Goal: Information Seeking & Learning: Check status

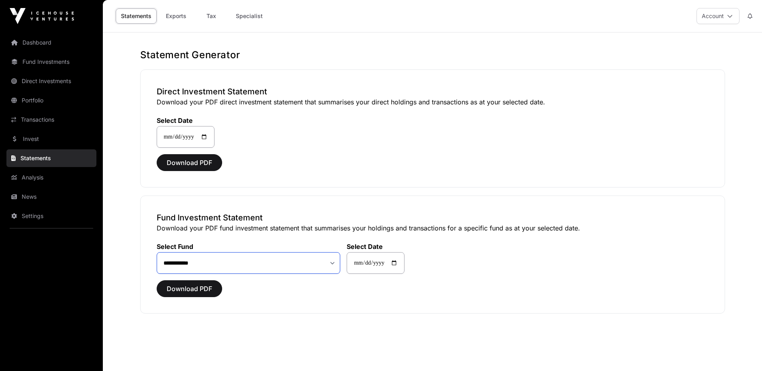
click at [237, 267] on select "**********" at bounding box center [249, 263] width 184 height 22
select select "**"
click at [157, 252] on select "**********" at bounding box center [249, 263] width 184 height 22
click at [384, 266] on input "**********" at bounding box center [376, 263] width 58 height 22
click at [404, 264] on input "**********" at bounding box center [376, 263] width 58 height 22
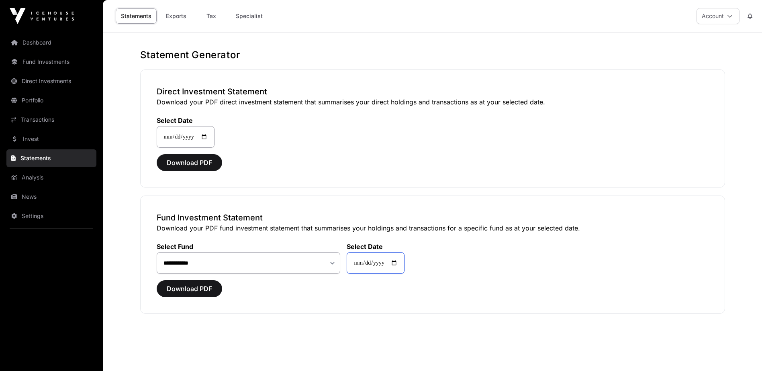
click at [404, 264] on input "**********" at bounding box center [376, 263] width 58 height 22
click at [403, 264] on input "**********" at bounding box center [376, 263] width 58 height 22
type input "**********"
click at [324, 270] on select "**********" at bounding box center [249, 263] width 184 height 22
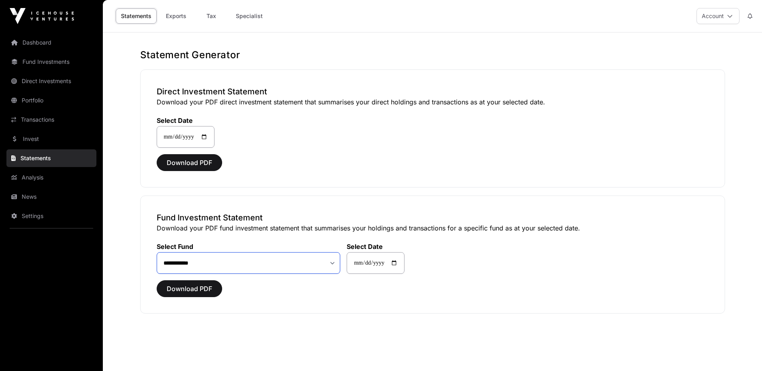
click at [284, 268] on select "**********" at bounding box center [249, 263] width 184 height 22
select select "**"
click at [157, 252] on select "**********" at bounding box center [249, 263] width 184 height 22
click at [203, 292] on span "Download PDF" at bounding box center [189, 289] width 45 height 10
click at [212, 288] on button "Download PDF" at bounding box center [189, 288] width 65 height 17
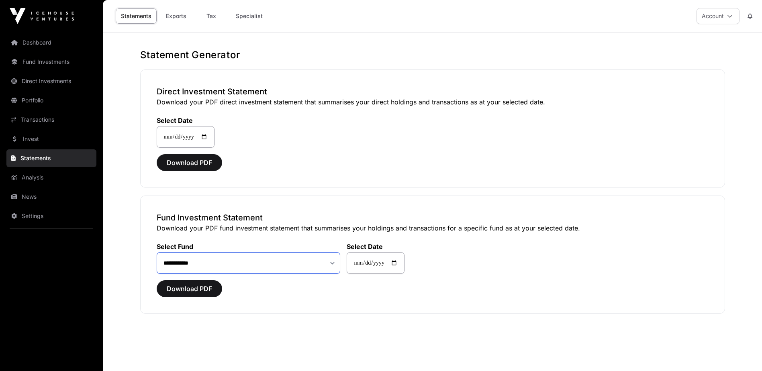
click at [229, 266] on select "**********" at bounding box center [249, 263] width 184 height 22
click at [53, 45] on link "Dashboard" at bounding box center [51, 43] width 90 height 18
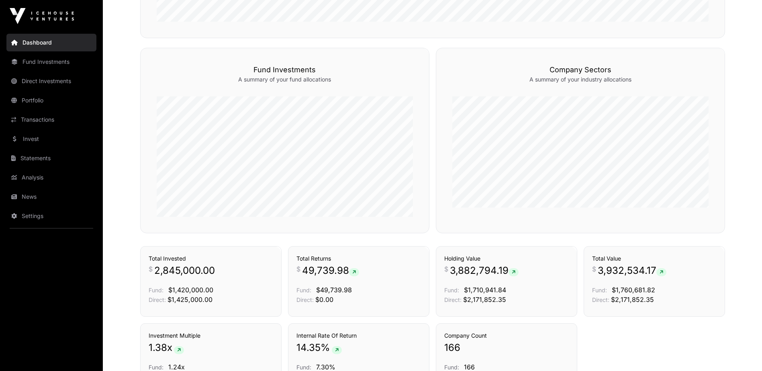
scroll to position [504, 0]
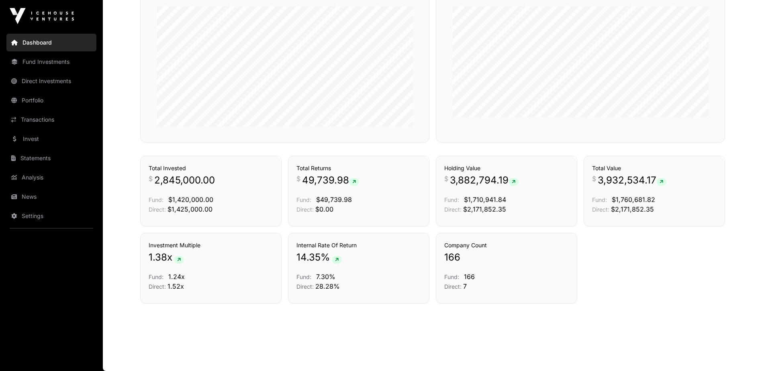
click at [257, 146] on link "Transactions" at bounding box center [256, 142] width 33 height 8
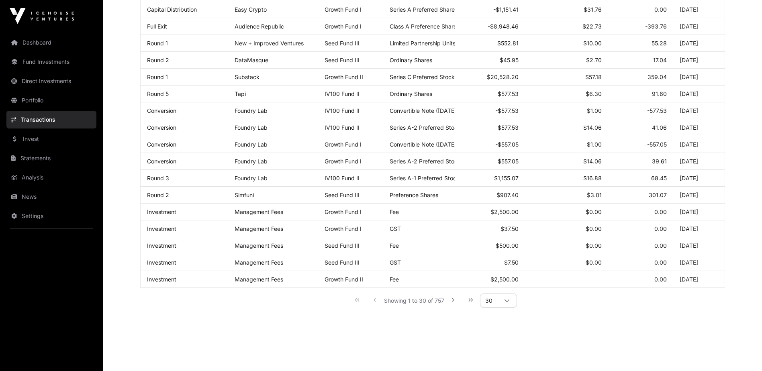
scroll to position [361, 0]
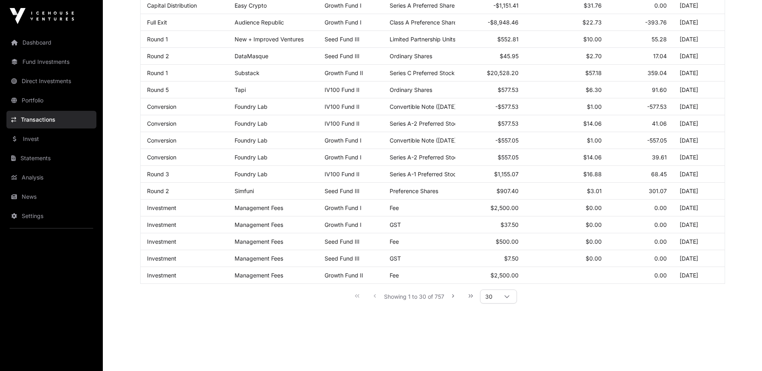
click at [502, 303] on div at bounding box center [506, 296] width 19 height 13
drag, startPoint x: 499, startPoint y: 275, endPoint x: 351, endPoint y: 283, distance: 147.6
click at [498, 275] on span "200" at bounding box center [493, 272] width 12 height 6
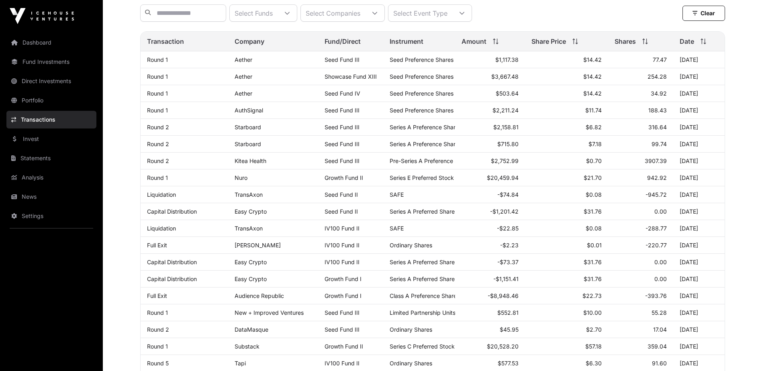
scroll to position [0, 0]
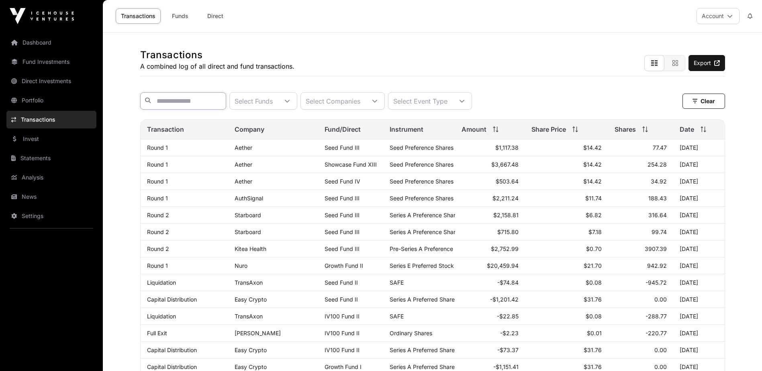
click at [192, 97] on input "text" at bounding box center [183, 100] width 86 height 17
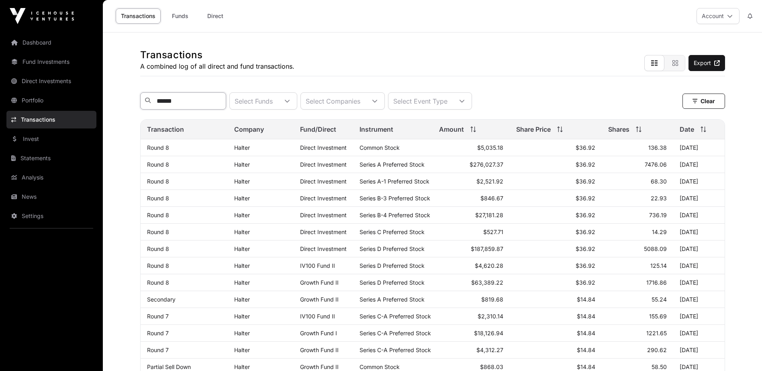
type input "******"
click at [50, 86] on link "Direct Investments" at bounding box center [51, 81] width 90 height 18
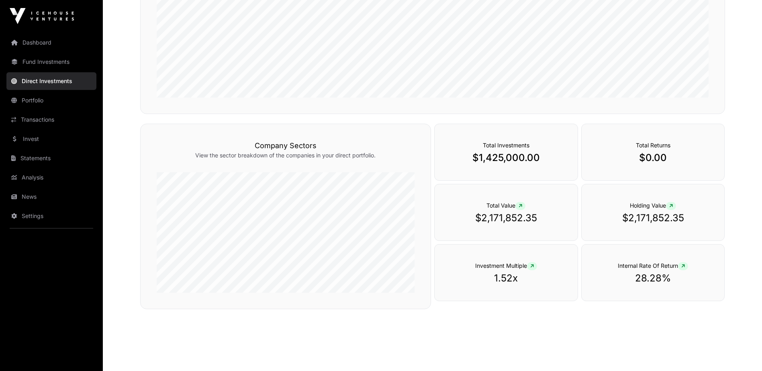
scroll to position [221, 0]
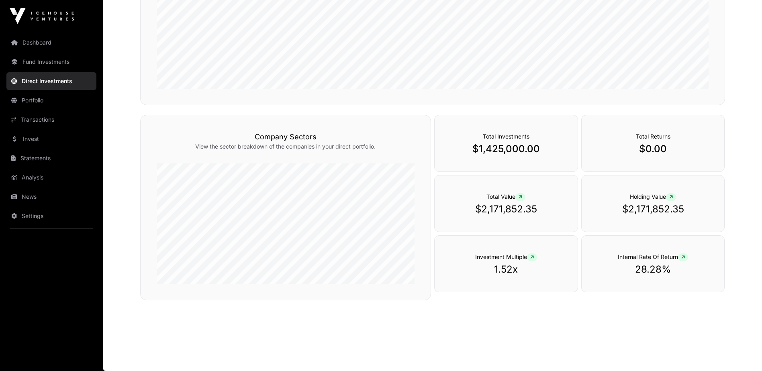
click at [512, 141] on div "Total Investments $1,425,000.00" at bounding box center [506, 143] width 144 height 57
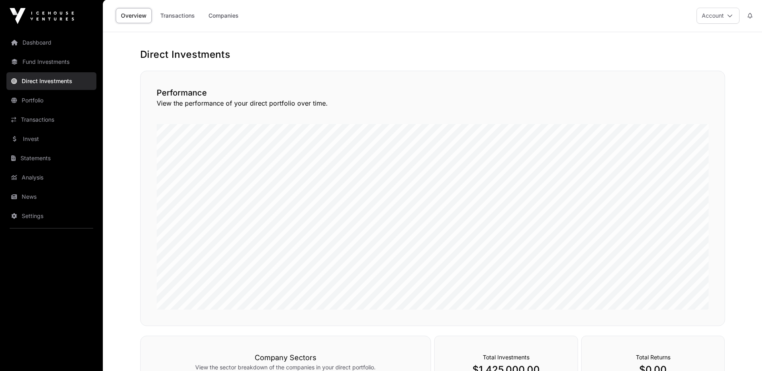
scroll to position [0, 0]
click at [218, 20] on link "Companies" at bounding box center [223, 15] width 41 height 15
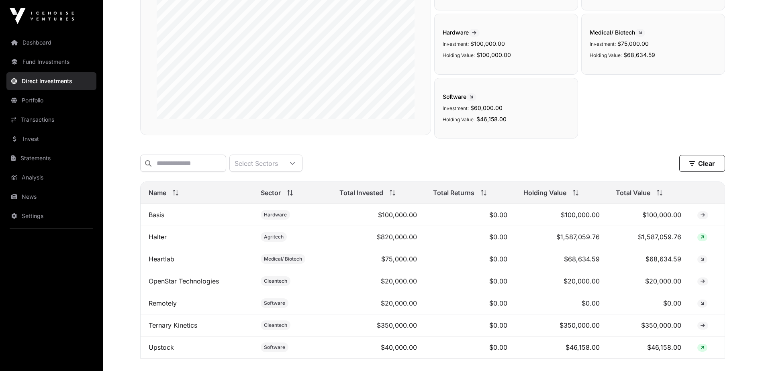
scroll to position [161, 0]
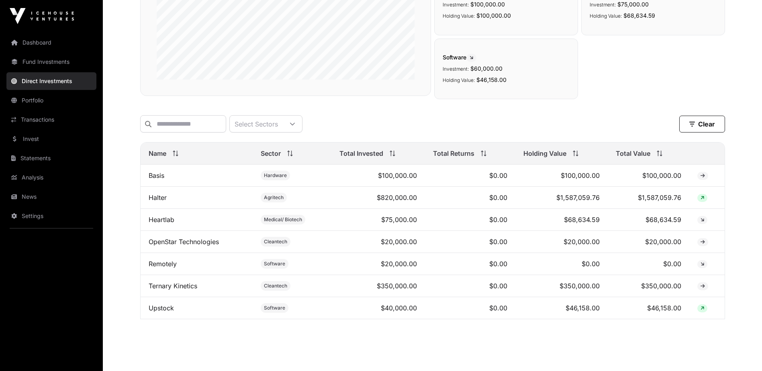
click at [278, 201] on span "Agritech" at bounding box center [274, 197] width 20 height 6
click at [181, 202] on td "Halter" at bounding box center [197, 198] width 112 height 22
click at [402, 206] on td "$820,000.00" at bounding box center [378, 198] width 94 height 22
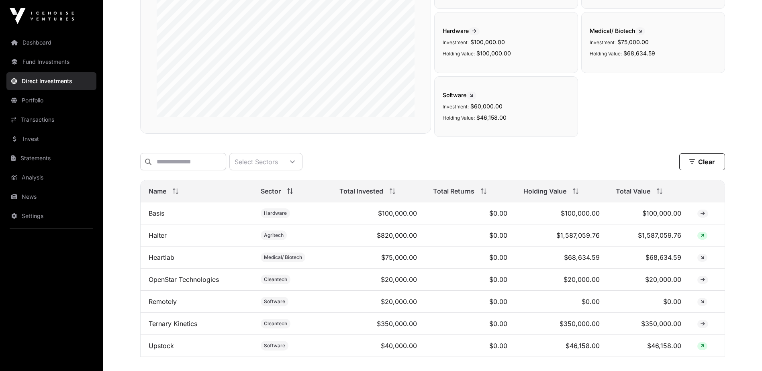
scroll to position [182, 0]
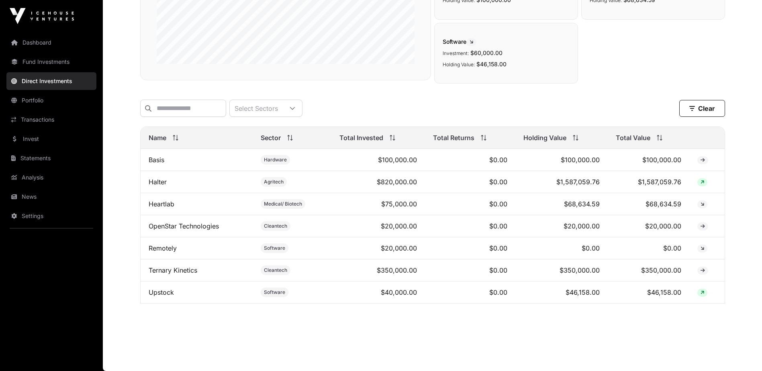
click at [405, 182] on td "$820,000.00" at bounding box center [378, 182] width 94 height 22
click at [400, 186] on td "$820,000.00" at bounding box center [378, 182] width 94 height 22
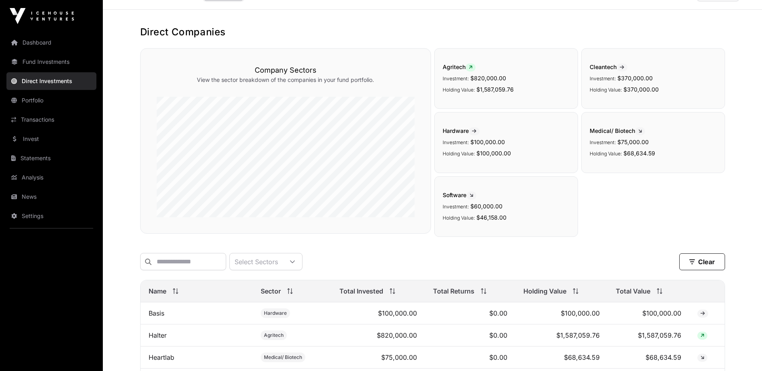
scroll to position [0, 0]
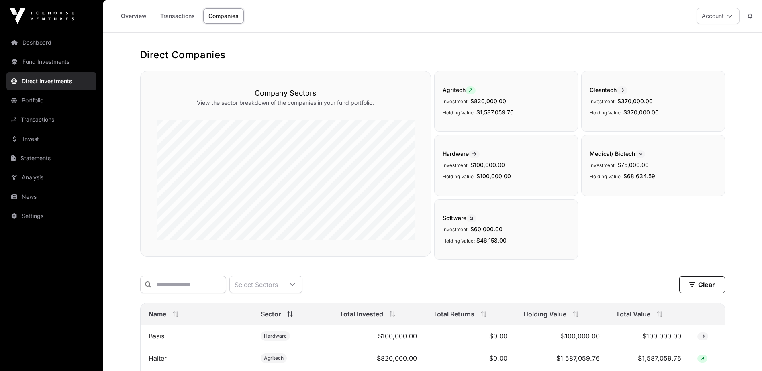
click at [721, 20] on button "Account" at bounding box center [717, 16] width 43 height 16
click at [459, 49] on h1 "Direct Companies" at bounding box center [432, 55] width 585 height 13
click at [69, 96] on link "Portfolio" at bounding box center [51, 101] width 90 height 18
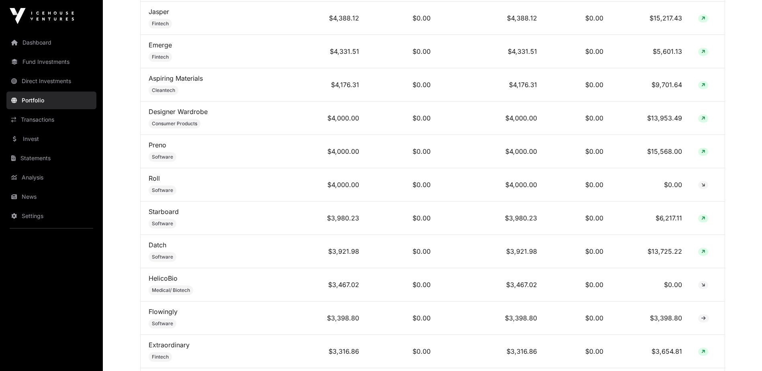
scroll to position [2289, 0]
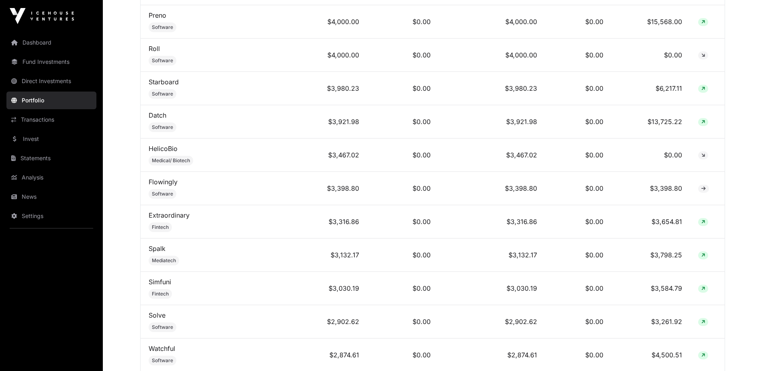
click at [58, 64] on link "Fund Investments" at bounding box center [51, 62] width 90 height 18
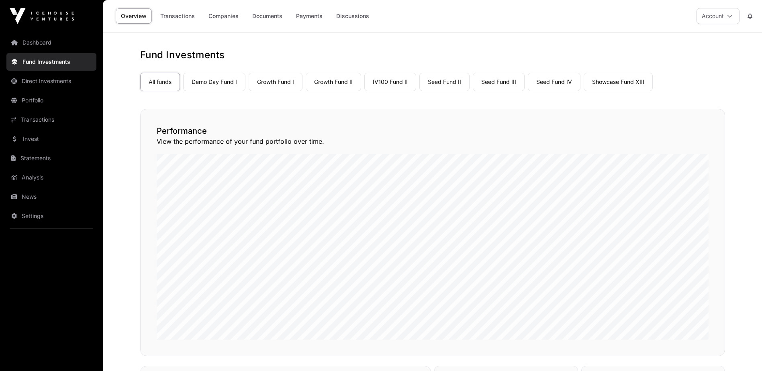
click at [608, 88] on link "Showcase Fund XIII" at bounding box center [617, 82] width 69 height 18
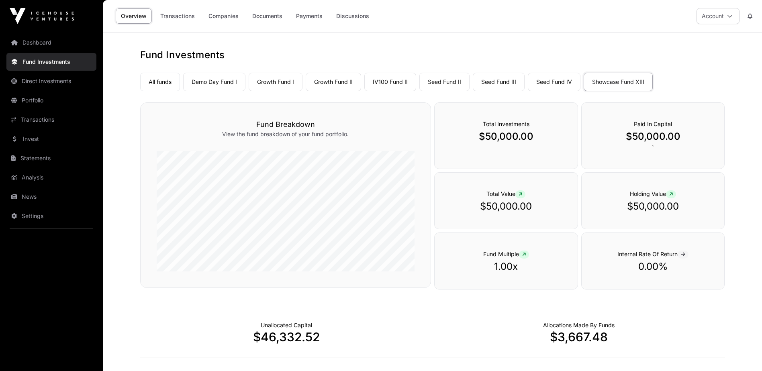
click at [557, 85] on link "Seed Fund IV" at bounding box center [554, 82] width 53 height 18
click at [509, 80] on link "Seed Fund III" at bounding box center [499, 82] width 52 height 18
click at [691, 65] on nav "All funds Demo Day Fund I Growth Fund I Growth Fund II IV100 Fund II Seed Fund …" at bounding box center [432, 80] width 585 height 38
click at [443, 86] on link "Seed Fund II" at bounding box center [444, 82] width 50 height 18
click at [691, 50] on h1 "Fund Investments" at bounding box center [432, 55] width 585 height 13
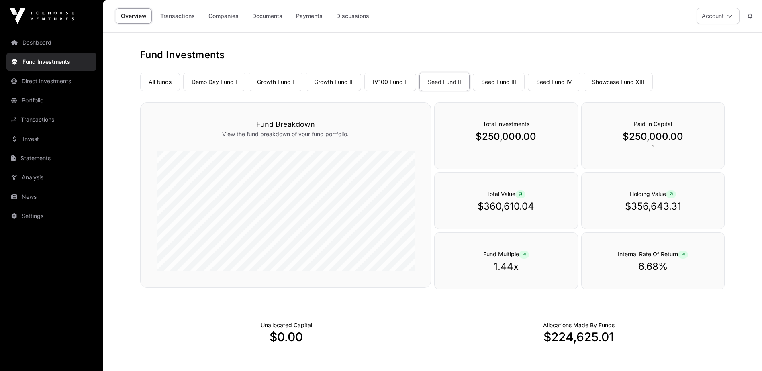
click at [400, 82] on link "IV100 Fund II" at bounding box center [390, 82] width 52 height 18
click at [685, 55] on h1 "Fund Investments" at bounding box center [432, 55] width 585 height 13
click at [336, 86] on link "Growth Fund II" at bounding box center [333, 82] width 55 height 18
click at [508, 129] on div "Total Investments $500,000.00" at bounding box center [506, 135] width 144 height 67
click at [313, 16] on link "Payments" at bounding box center [309, 15] width 37 height 15
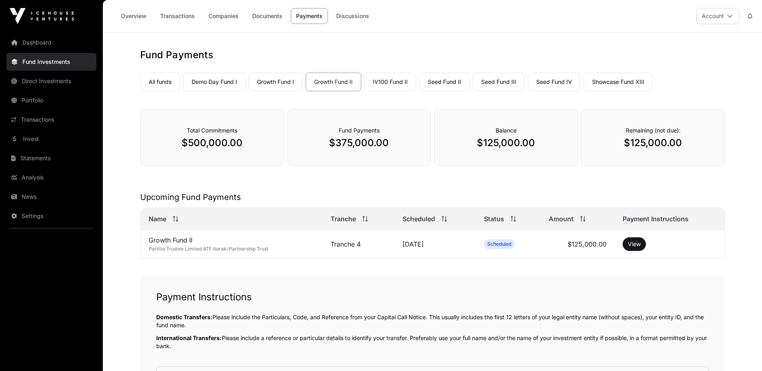
click at [504, 148] on p "$125,000.00" at bounding box center [506, 143] width 111 height 13
click at [364, 142] on p "$375,000.00" at bounding box center [359, 143] width 111 height 13
click at [526, 53] on h1 "Fund Payments" at bounding box center [432, 55] width 585 height 13
click at [267, 86] on link "Growth Fund I" at bounding box center [276, 82] width 54 height 18
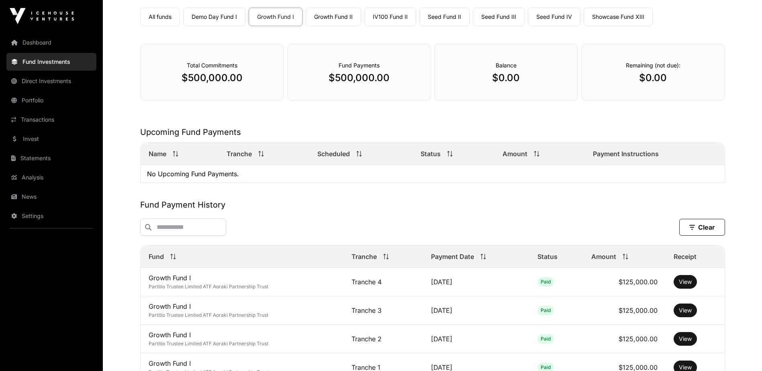
scroll to position [80, 0]
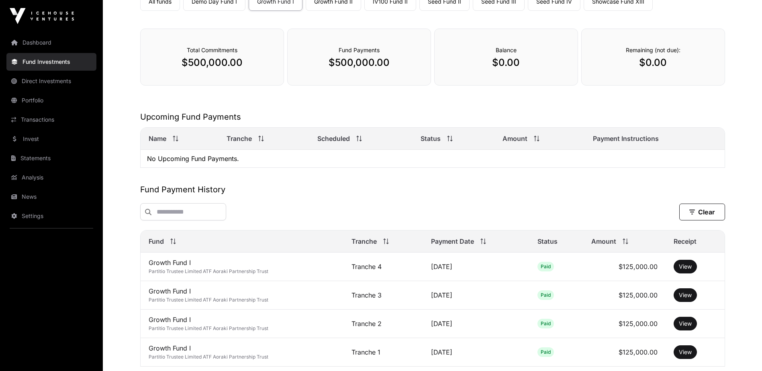
click at [588, 102] on div "Fund Payments All funds Demo Day Fund I Growth Fund I Growth Fund II IV100 Fund…" at bounding box center [432, 172] width 617 height 408
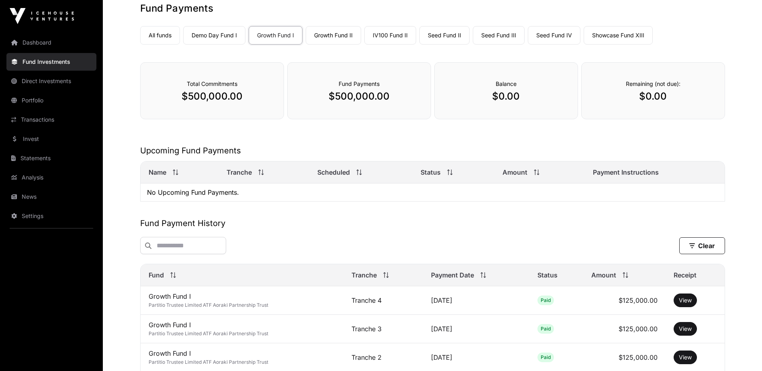
scroll to position [24, 0]
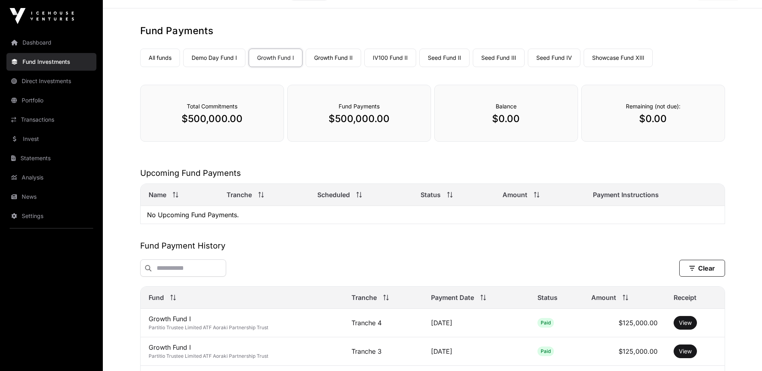
click at [120, 74] on main "Fund Payments All funds Demo Day Fund I Growth Fund I Growth Fund II IV100 Fund…" at bounding box center [432, 249] width 659 height 482
click at [129, 92] on div "Fund Payments All funds Demo Day Fund I Growth Fund I Growth Fund II IV100 Fund…" at bounding box center [432, 228] width 617 height 408
click at [696, 70] on nav "All funds Demo Day Fund I Growth Fund I Growth Fund II IV100 Fund II Seed Fund …" at bounding box center [432, 56] width 585 height 38
click at [696, 30] on h1 "Fund Payments" at bounding box center [432, 30] width 585 height 13
click at [703, 164] on div "Fund Payments All funds Demo Day Fund I Growth Fund I Growth Fund II IV100 Fund…" at bounding box center [432, 228] width 617 height 408
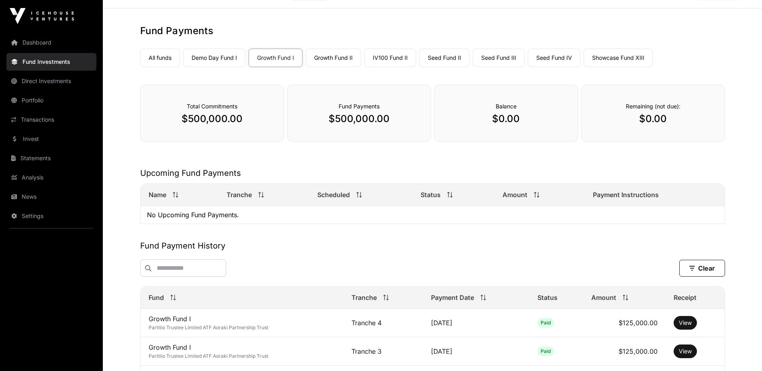
click at [676, 62] on div "All funds Demo Day Fund I Growth Fund I Growth Fund II IV100 Fund II Seed Fund …" at bounding box center [432, 56] width 585 height 22
click at [552, 170] on h2 "Upcoming Fund Payments" at bounding box center [432, 172] width 585 height 11
click at [489, 153] on div "Fund Payments All funds Demo Day Fund I Growth Fund I Growth Fund II IV100 Fund…" at bounding box center [432, 228] width 617 height 408
click at [209, 62] on link "Demo Day Fund I" at bounding box center [214, 58] width 62 height 18
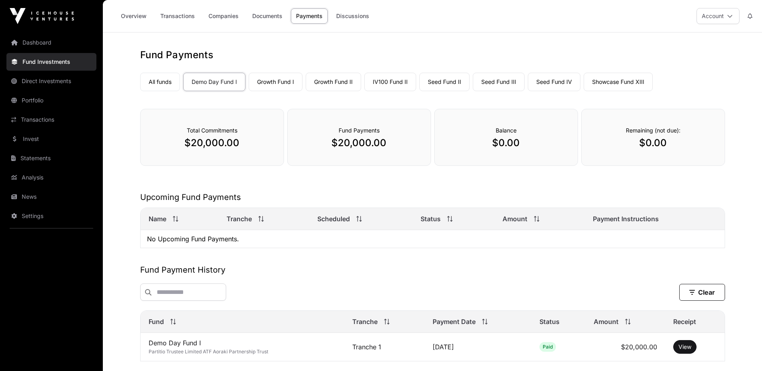
click at [231, 83] on link "Demo Day Fund I" at bounding box center [214, 82] width 62 height 18
click at [374, 184] on div "Fund Payments All funds Demo Day Fund I Growth Fund I Growth Fund II IV100 Fund…" at bounding box center [432, 210] width 617 height 322
click at [384, 86] on link "IV100 Fund II" at bounding box center [390, 82] width 52 height 18
click at [718, 70] on div "All funds Demo Day Fund I Growth Fund I Growth Fund II IV100 Fund II Seed Fund …" at bounding box center [432, 80] width 585 height 22
click at [452, 83] on link "Seed Fund II" at bounding box center [444, 82] width 50 height 18
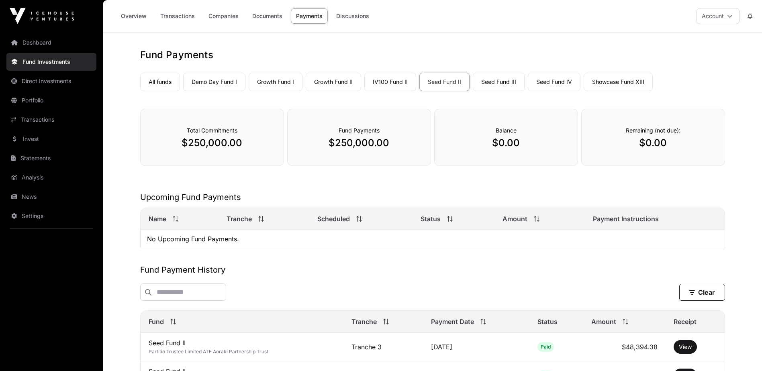
click at [500, 86] on link "Seed Fund III" at bounding box center [499, 82] width 52 height 18
click at [535, 46] on main "Fund Payments All funds Demo Day Fund I Growth Fund I Growth Fund II IV100 Fund…" at bounding box center [432, 274] width 659 height 482
click at [569, 85] on link "Seed Fund IV" at bounding box center [554, 82] width 53 height 18
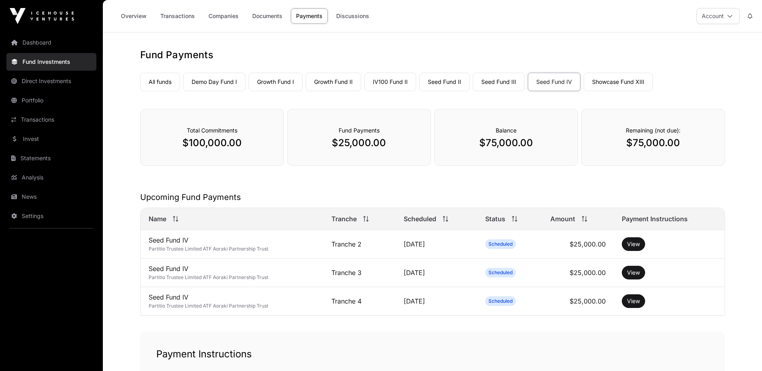
click at [603, 85] on link "Showcase Fund XIII" at bounding box center [617, 82] width 69 height 18
